Goal: Task Accomplishment & Management: Manage account settings

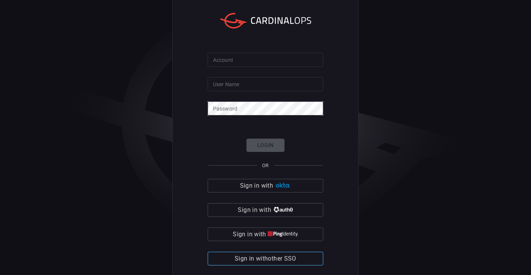
click at [272, 259] on span "Sign in with other SSO" at bounding box center [266, 259] width 62 height 11
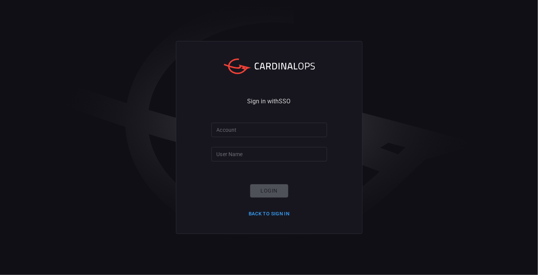
click at [279, 129] on input "Account" at bounding box center [269, 130] width 116 height 14
type input "nokia"
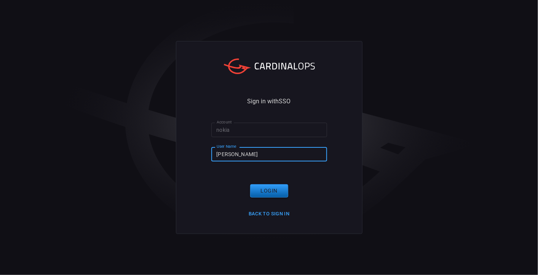
type input "alain"
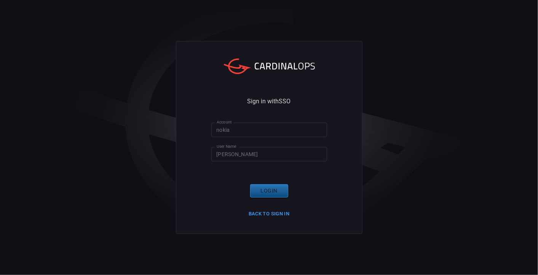
click at [266, 194] on button "Login" at bounding box center [269, 191] width 38 height 13
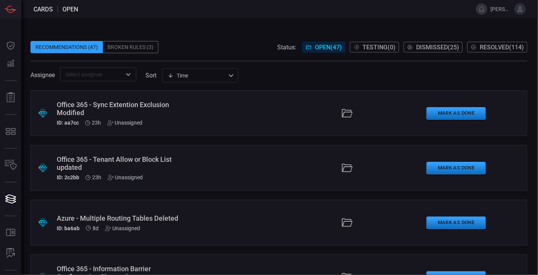
click at [136, 45] on div "Broken Rules (3)" at bounding box center [131, 47] width 56 height 12
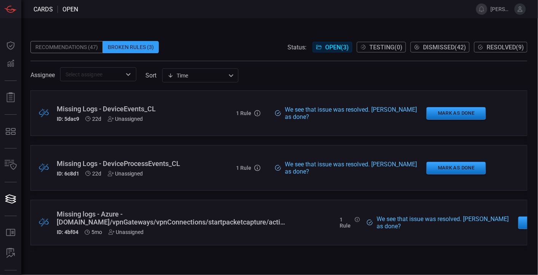
click at [414, 224] on div "We see that issue was resolved. [PERSON_NAME] as done?" at bounding box center [442, 223] width 138 height 14
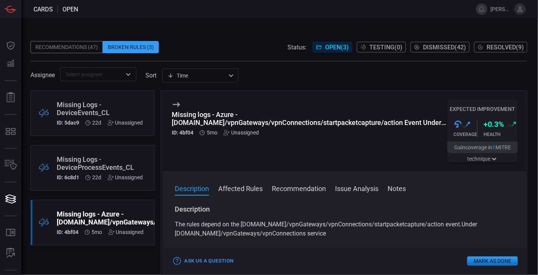
scroll to position [155, 0]
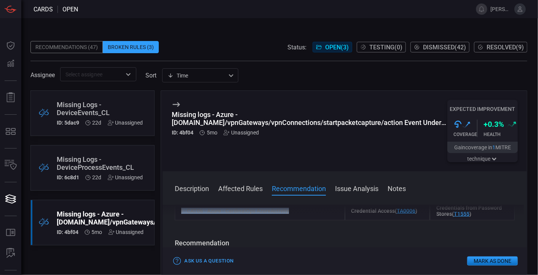
drag, startPoint x: 289, startPoint y: 212, endPoint x: 290, endPoint y: 216, distance: 4.3
click at [290, 216] on div "Description The rules depend on the [DOMAIN_NAME]/vpnGateways/vpnConnections/st…" at bounding box center [344, 238] width 364 height 67
click at [128, 43] on div "Broken Rules (3)" at bounding box center [131, 47] width 56 height 12
click at [46, 48] on div "Recommendations (47)" at bounding box center [66, 47] width 72 height 12
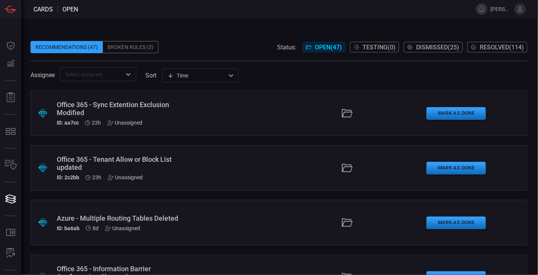
click at [135, 45] on div "Broken Rules (3)" at bounding box center [131, 47] width 56 height 12
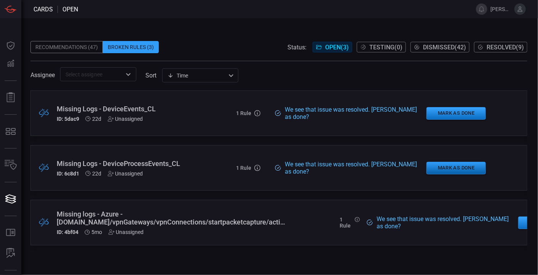
click at [449, 171] on button "Mark as Done" at bounding box center [455, 168] width 59 height 13
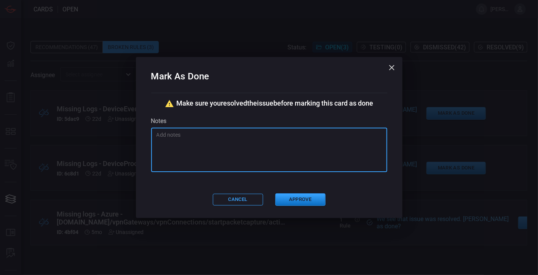
click at [259, 139] on textarea at bounding box center [268, 150] width 225 height 38
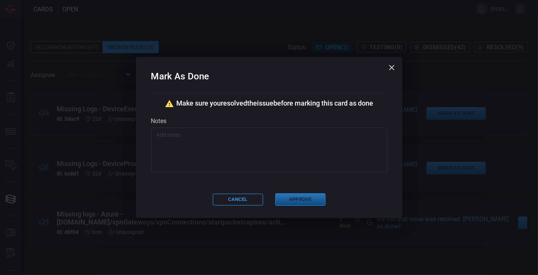
click at [296, 198] on button "Approve" at bounding box center [300, 200] width 50 height 13
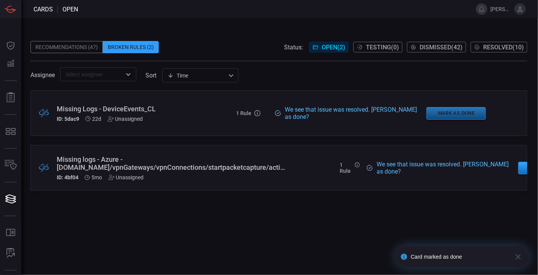
click at [465, 113] on button "Mark as Done" at bounding box center [455, 113] width 59 height 13
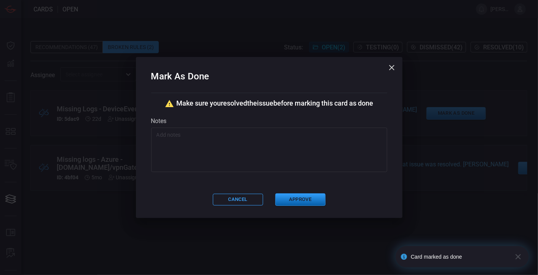
click at [291, 200] on button "Approve" at bounding box center [300, 200] width 50 height 13
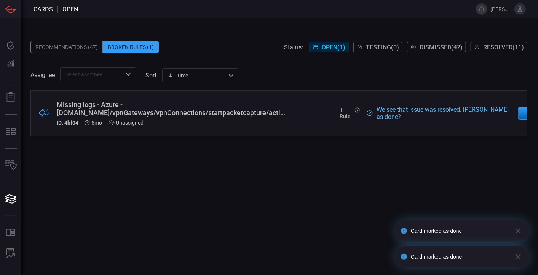
click at [522, 114] on button "Mark as Done" at bounding box center [547, 113] width 59 height 13
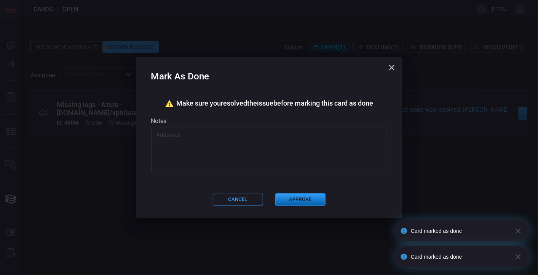
click at [304, 196] on button "Approve" at bounding box center [300, 200] width 50 height 13
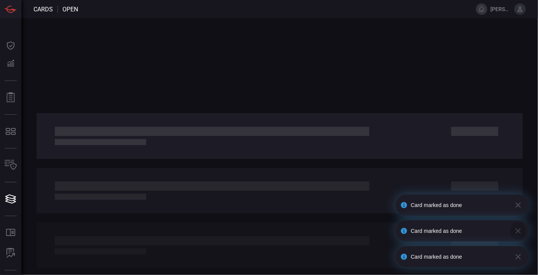
click at [519, 234] on icon "button" at bounding box center [517, 231] width 9 height 9
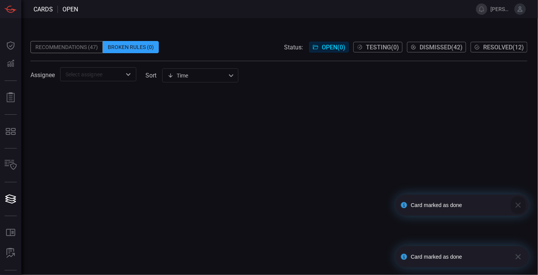
click at [520, 202] on icon "button" at bounding box center [517, 205] width 9 height 9
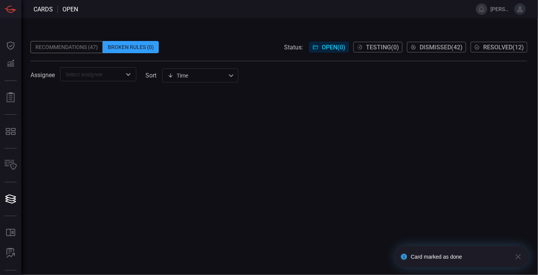
click at [515, 258] on icon "button" at bounding box center [517, 257] width 9 height 9
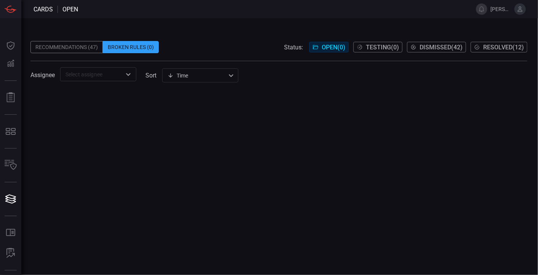
click at [67, 44] on div "Recommendations (47)" at bounding box center [66, 47] width 72 height 12
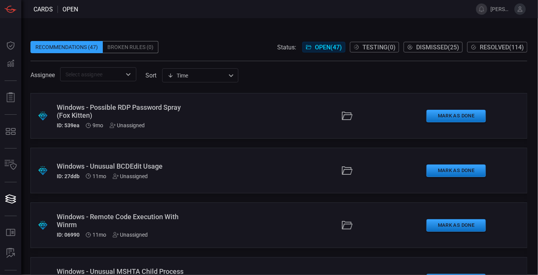
scroll to position [2389, 0]
